Goal: Find contact information: Find contact information

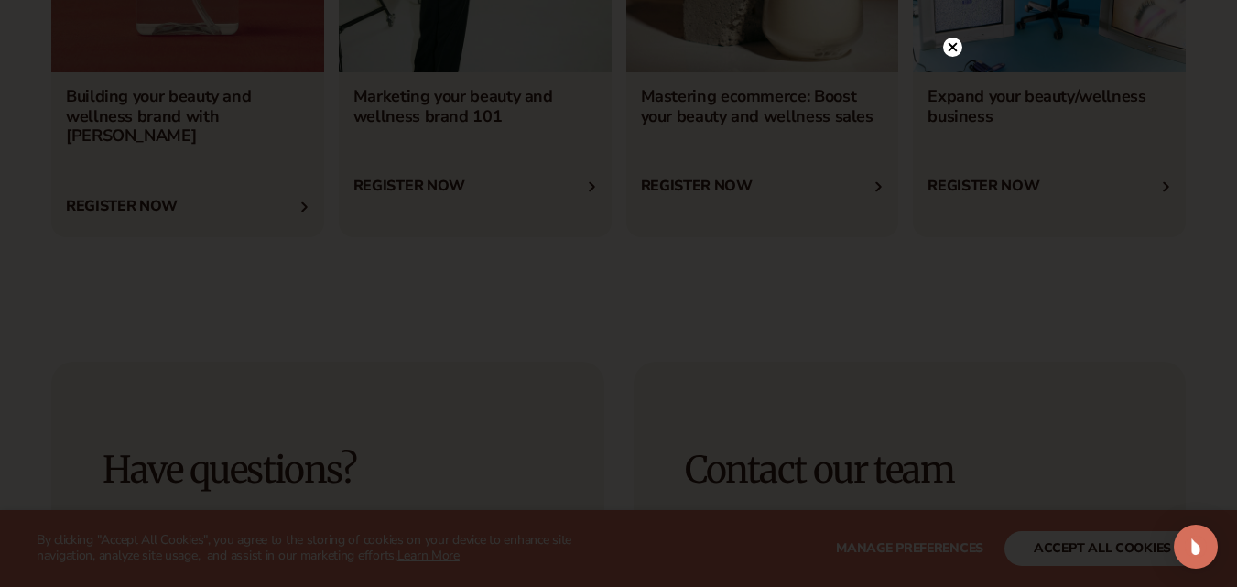
scroll to position [6518, 0]
click at [952, 85] on icon at bounding box center [952, 85] width 9 height 9
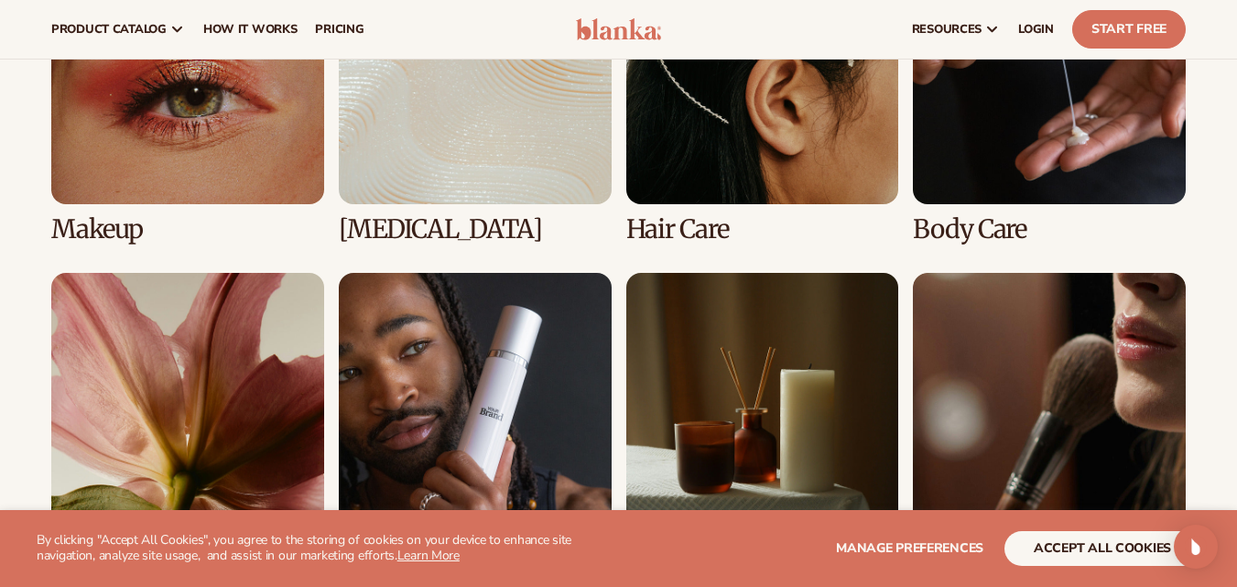
scroll to position [3612, 0]
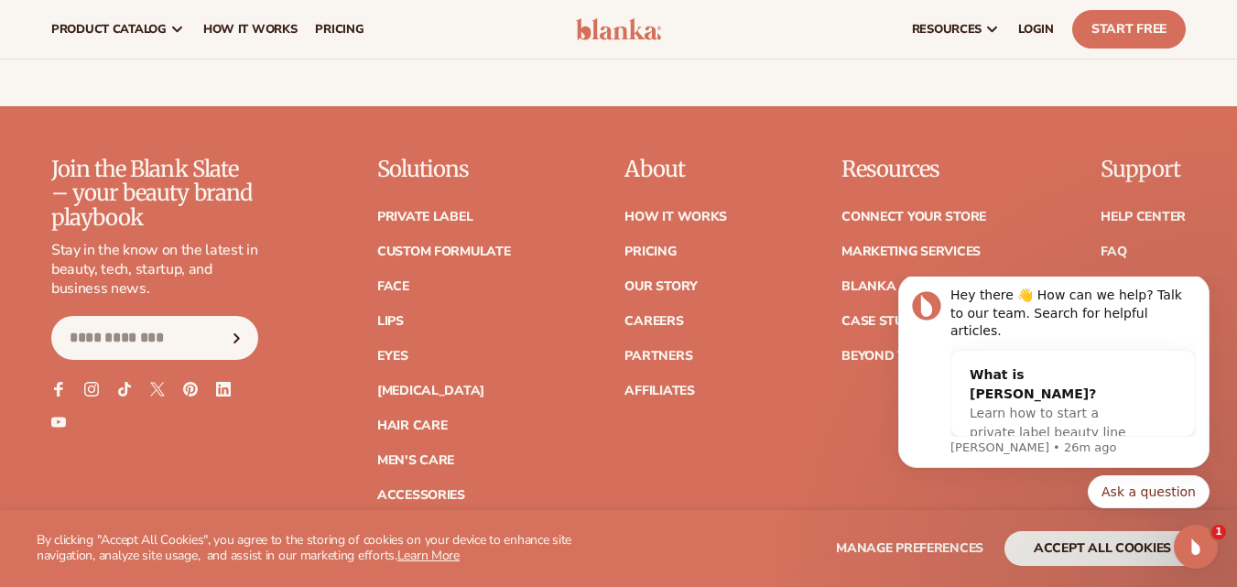
scroll to position [7161, 0]
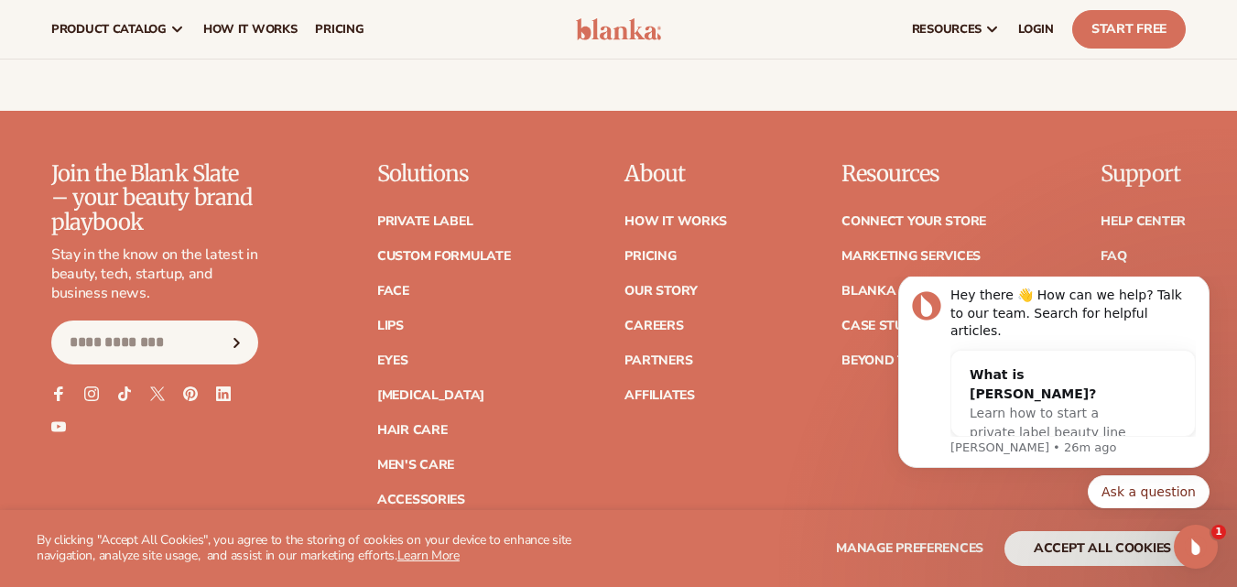
click at [1132, 285] on link "Contact Us" at bounding box center [1142, 291] width 82 height 13
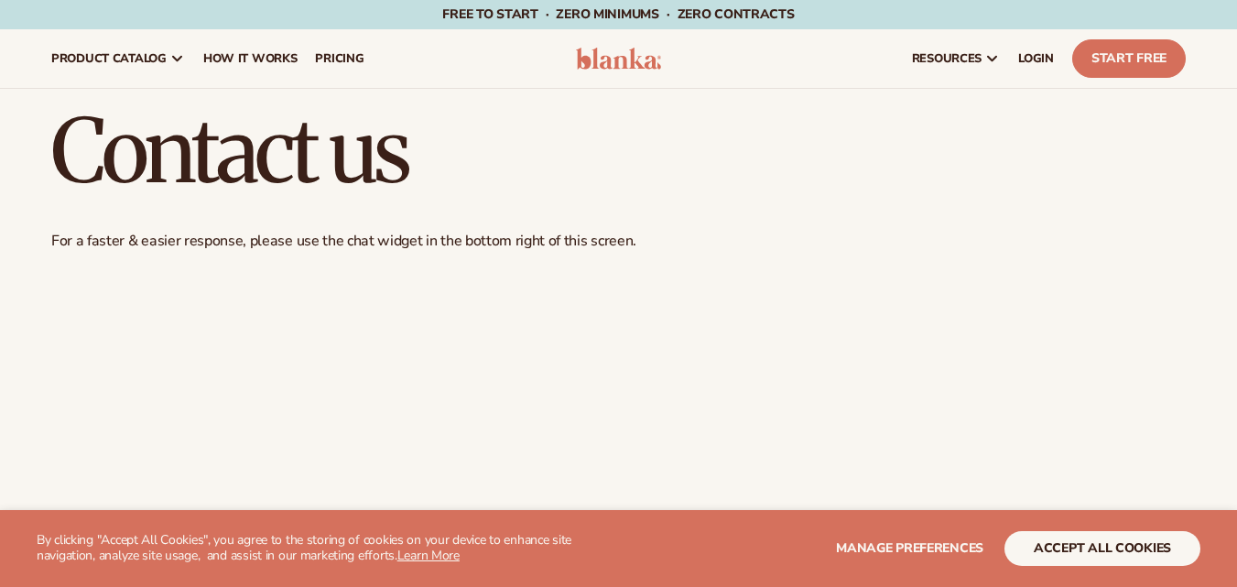
click at [593, 147] on h1 "Contact us" at bounding box center [618, 151] width 1135 height 88
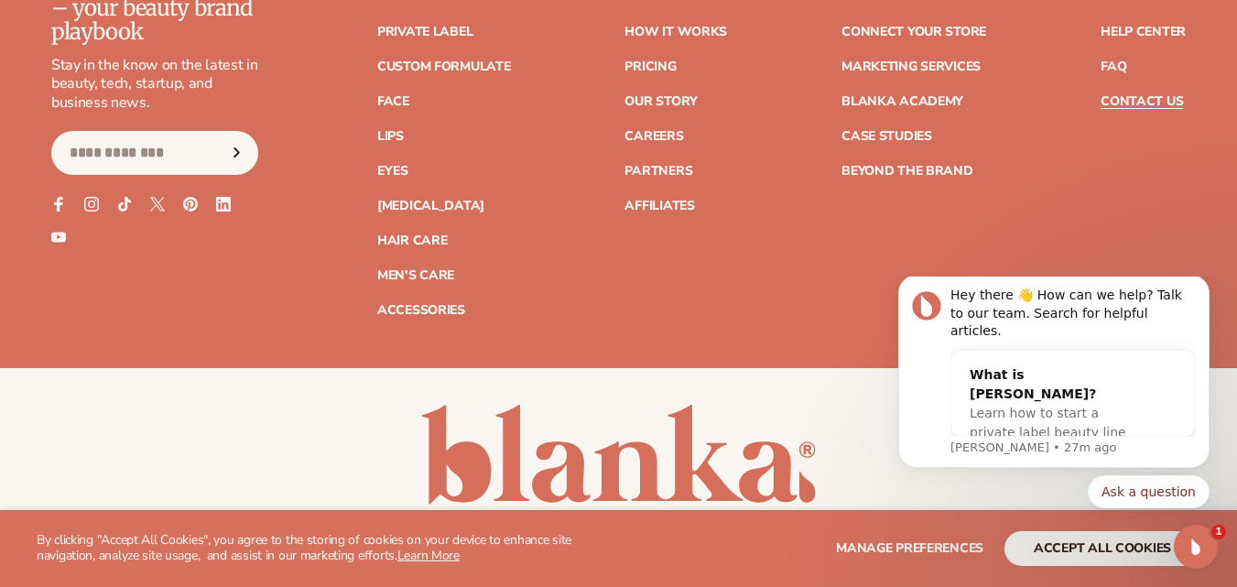
scroll to position [1943, 0]
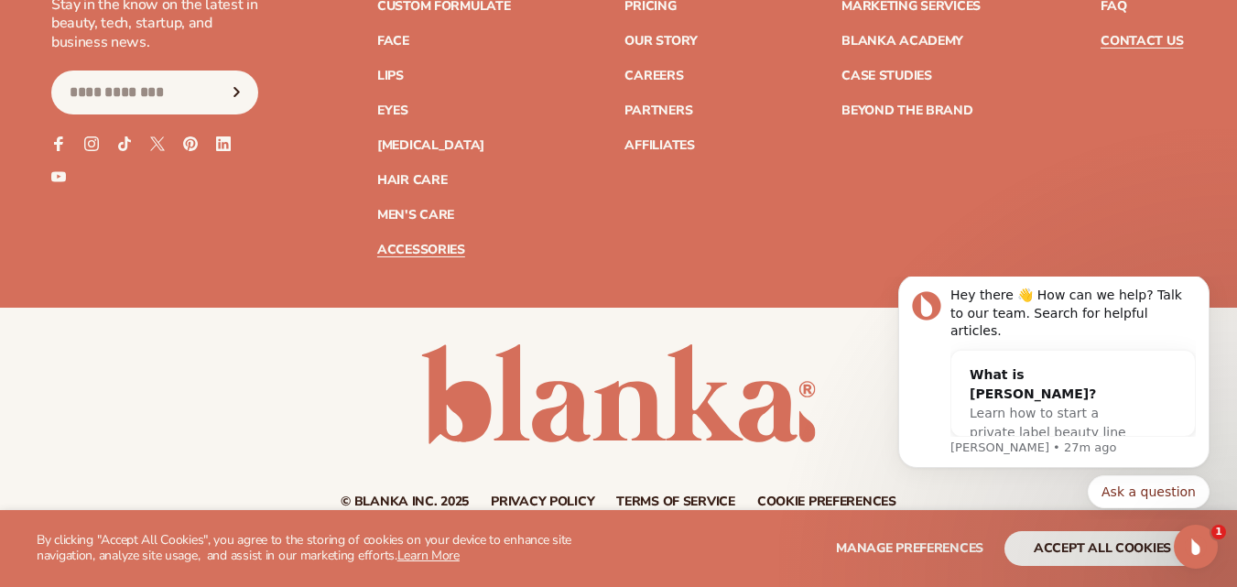
click at [444, 244] on link "Accessories" at bounding box center [421, 250] width 88 height 13
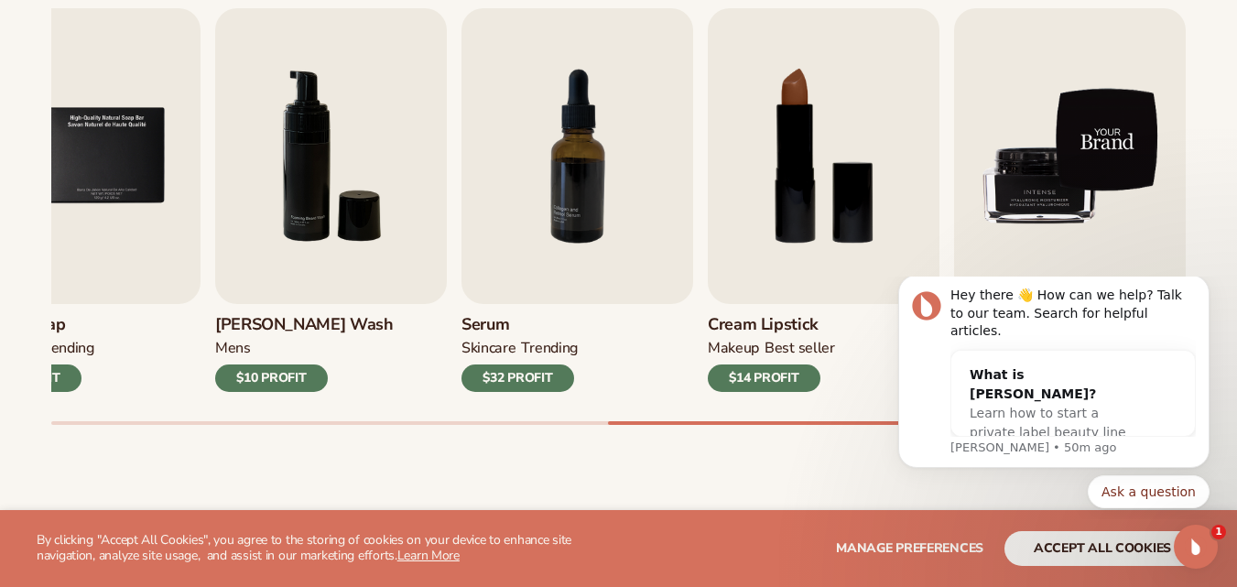
click at [1067, 30] on img "9 / 9" at bounding box center [1070, 156] width 232 height 296
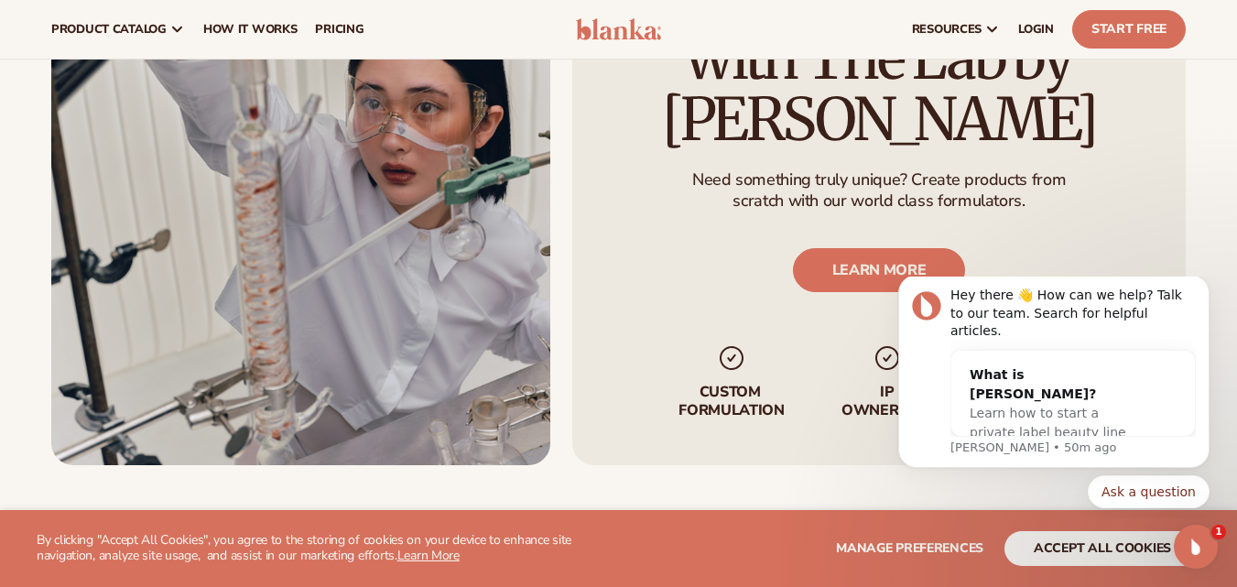
scroll to position [2265, 0]
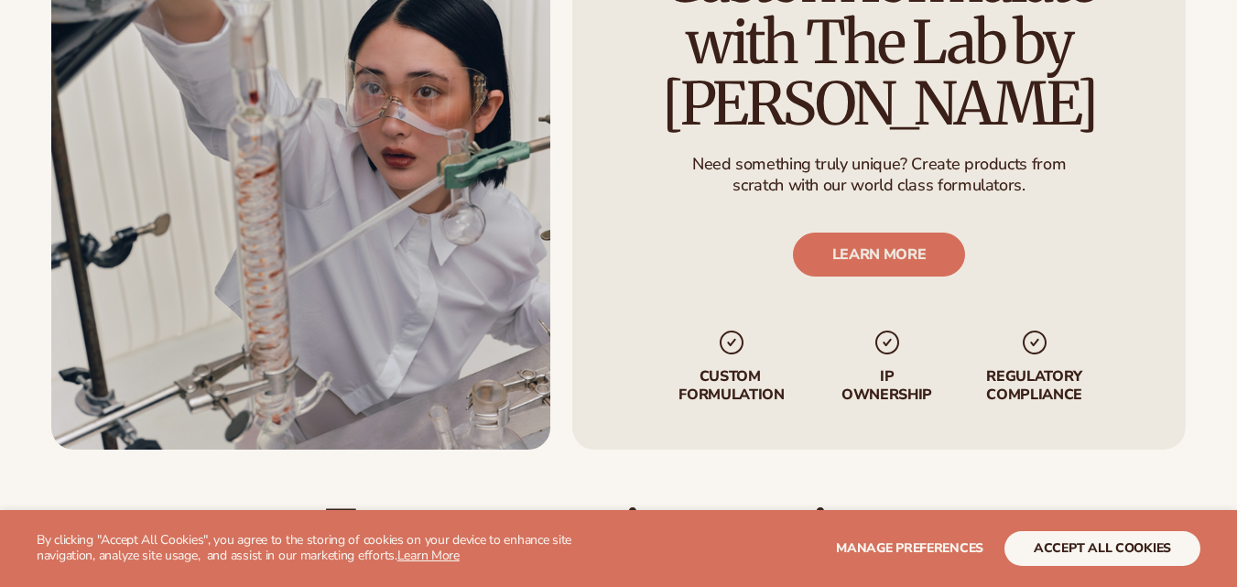
scroll to position [2282, 0]
